Goal: Information Seeking & Learning: Find specific fact

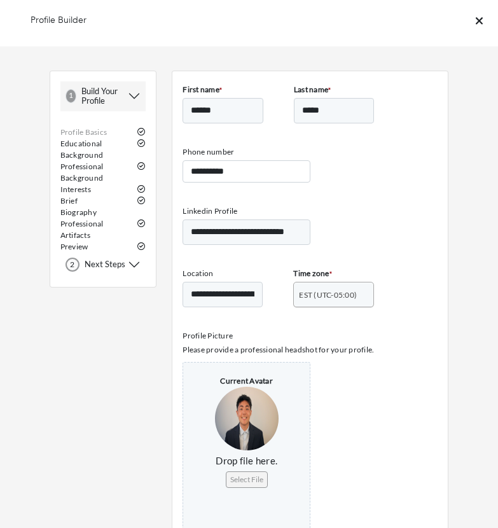
click at [480, 18] on icon at bounding box center [479, 20] width 7 height 11
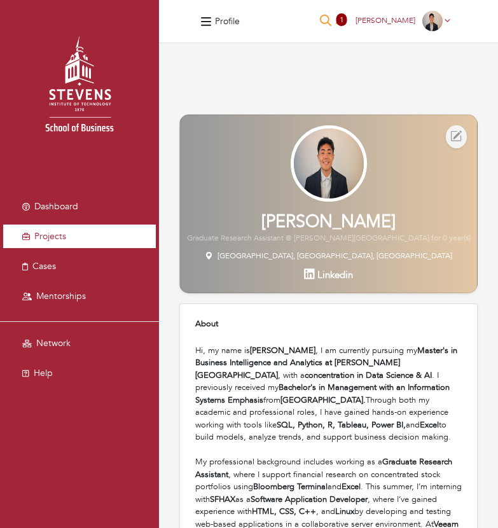
click at [59, 234] on span "Projects" at bounding box center [50, 236] width 32 height 12
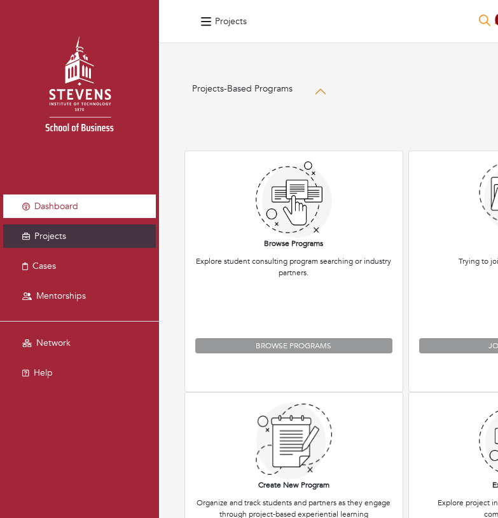
click at [60, 214] on link "Dashboard" at bounding box center [79, 207] width 153 height 24
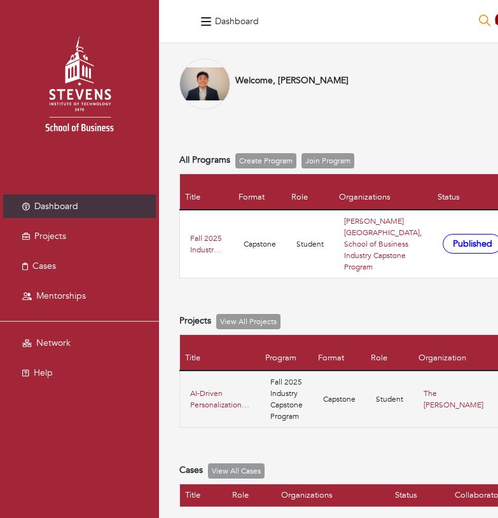
scroll to position [105, 0]
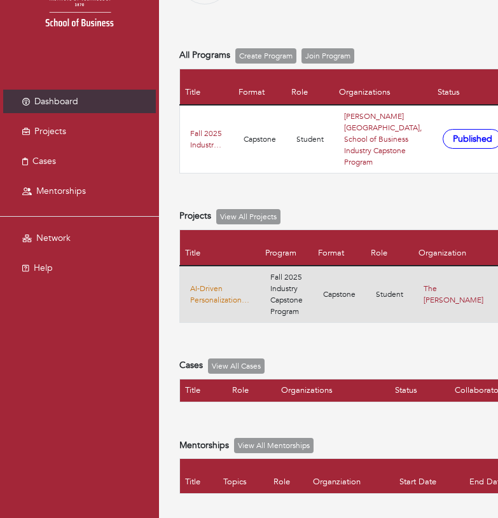
click at [214, 286] on link "AI-Driven Personalization Strategy for The [PERSON_NAME]" at bounding box center [220, 294] width 60 height 23
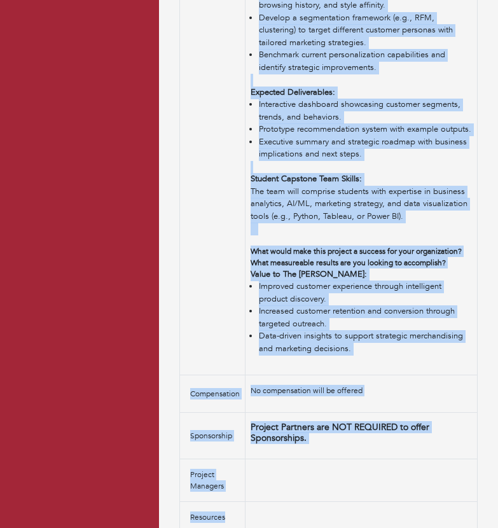
scroll to position [777, 0]
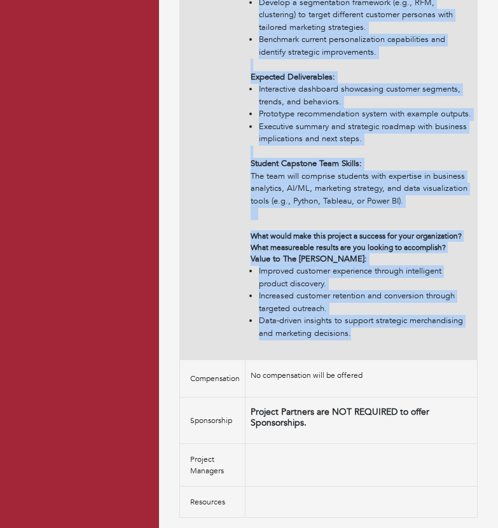
drag, startPoint x: 253, startPoint y: 333, endPoint x: 382, endPoint y: 335, distance: 129.8
copy td "What is the challenge or opportunity you are trying to address within your orga…"
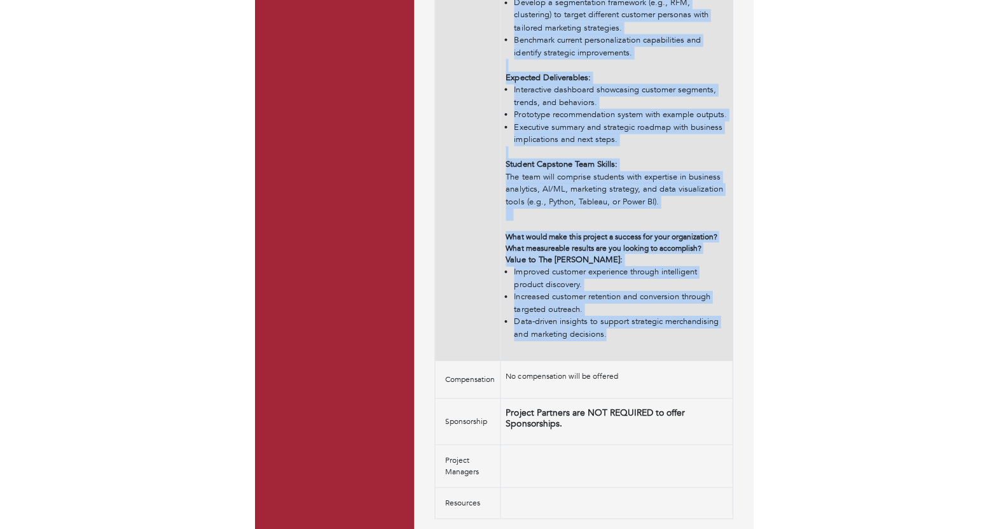
scroll to position [494, 0]
